Goal: Information Seeking & Learning: Learn about a topic

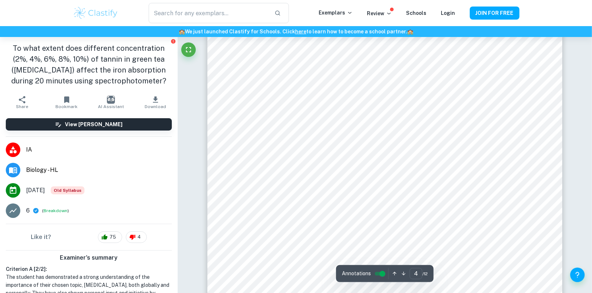
scroll to position [1668, 0]
type input "5"
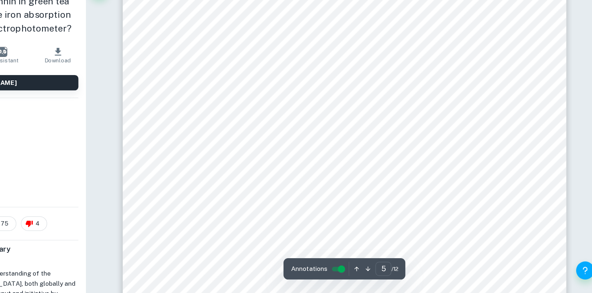
scroll to position [2146, 0]
